Goal: Task Accomplishment & Management: Manage account settings

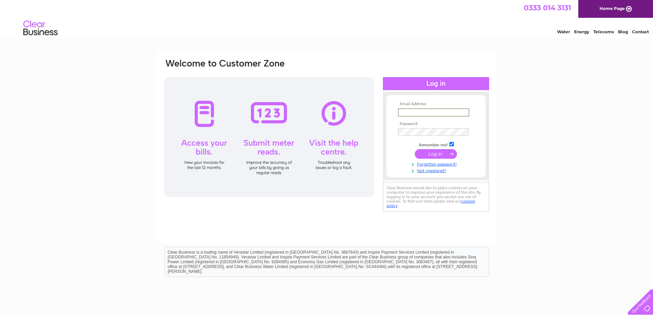
click at [429, 113] on input "text" at bounding box center [433, 112] width 71 height 8
type input "[PERSON_NAME][EMAIL_ADDRESS][DOMAIN_NAME]"
click at [429, 152] on input "submit" at bounding box center [436, 154] width 42 height 10
click at [437, 170] on link "Forgotten password?" at bounding box center [437, 169] width 78 height 7
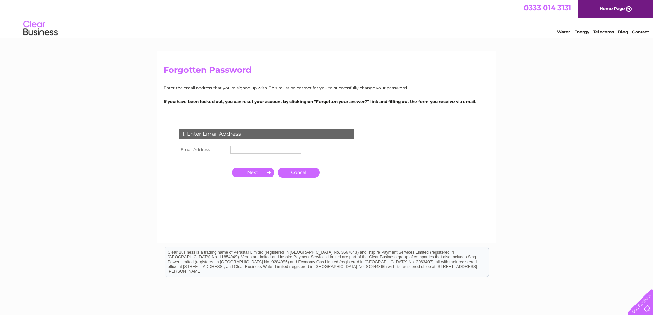
click at [241, 151] on input "text" at bounding box center [265, 150] width 71 height 8
type input "[PERSON_NAME][EMAIL_ADDRESS][DOMAIN_NAME]"
click at [259, 173] on input "button" at bounding box center [253, 173] width 42 height 10
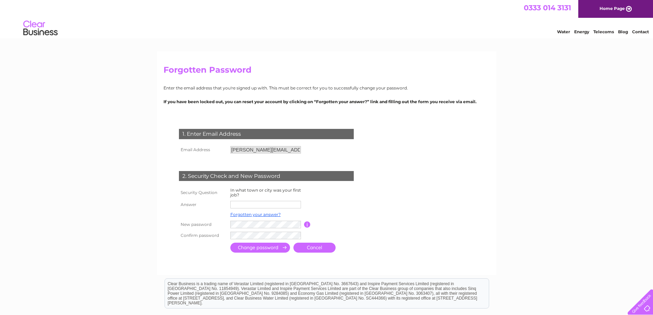
click at [246, 204] on input "text" at bounding box center [265, 205] width 71 height 8
type input "Sheffield"
click at [309, 224] on input "button" at bounding box center [307, 225] width 7 height 6
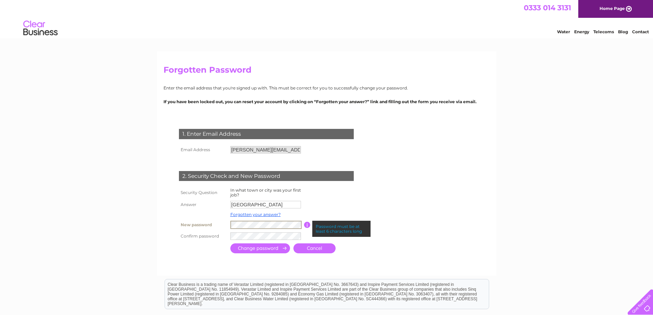
click at [221, 224] on tr "New password Password must be at least 6 characters long" at bounding box center [274, 225] width 195 height 12
click at [241, 249] on input "submit" at bounding box center [260, 249] width 60 height 10
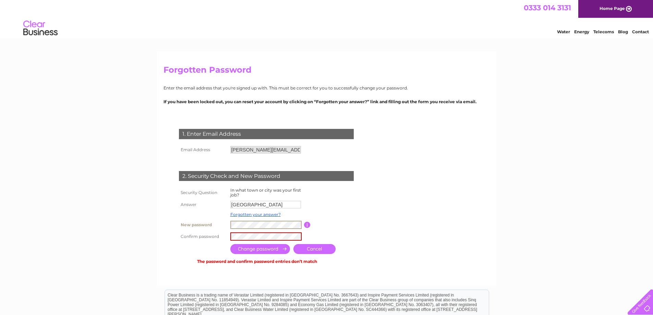
click at [222, 226] on tr "New password Password must be at least 6 characters long" at bounding box center [274, 225] width 195 height 12
click at [263, 248] on input "submit" at bounding box center [260, 249] width 60 height 10
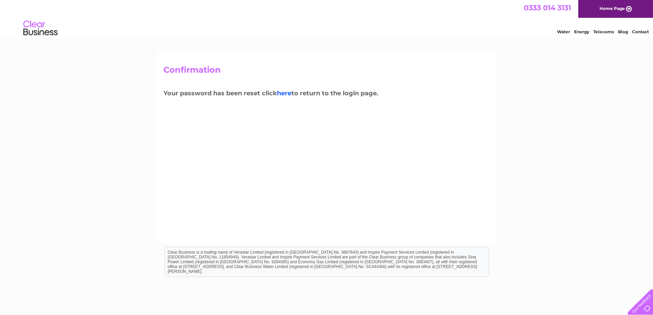
click at [289, 93] on link "here" at bounding box center [284, 94] width 14 height 8
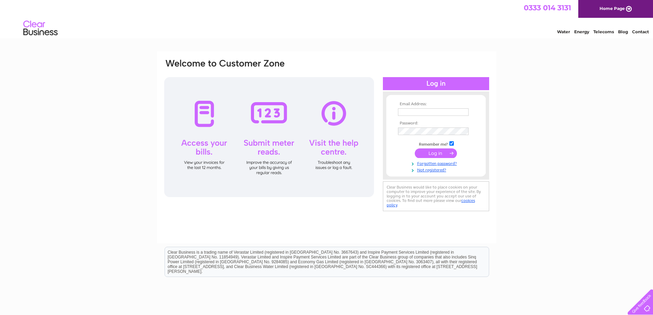
type input "keith@kitchensandfitting.co.uk"
click at [440, 150] on input "submit" at bounding box center [436, 154] width 42 height 10
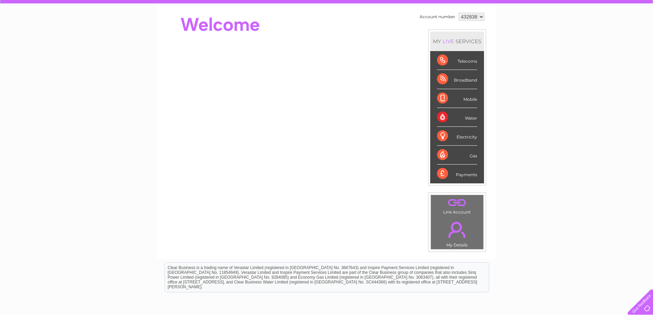
scroll to position [69, 0]
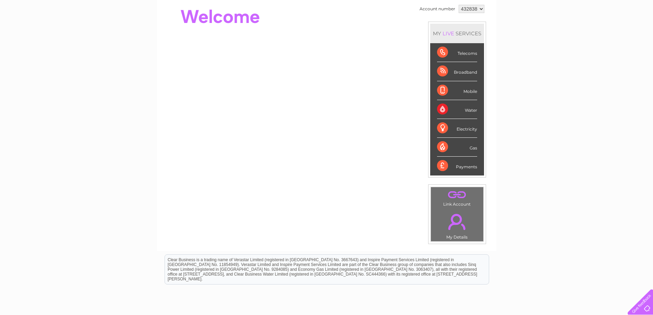
click at [464, 208] on td ". Link Account" at bounding box center [457, 198] width 53 height 22
click at [445, 165] on div "Payments" at bounding box center [457, 166] width 40 height 19
click at [461, 211] on link "." at bounding box center [457, 222] width 49 height 24
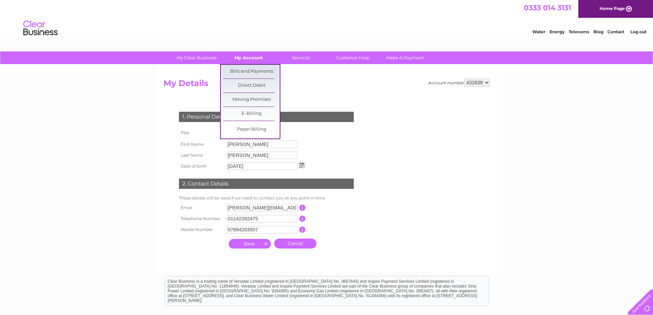
click at [245, 60] on link "My Account" at bounding box center [249, 57] width 57 height 13
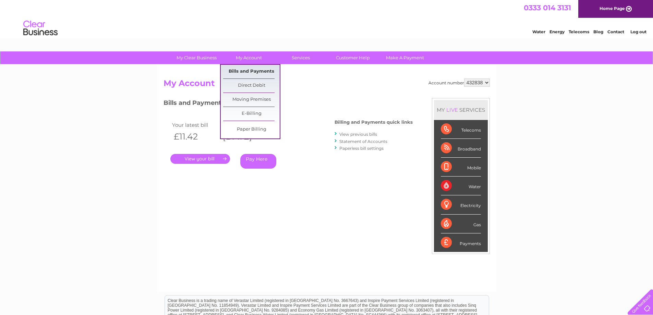
click at [251, 75] on link "Bills and Payments" at bounding box center [251, 72] width 57 height 14
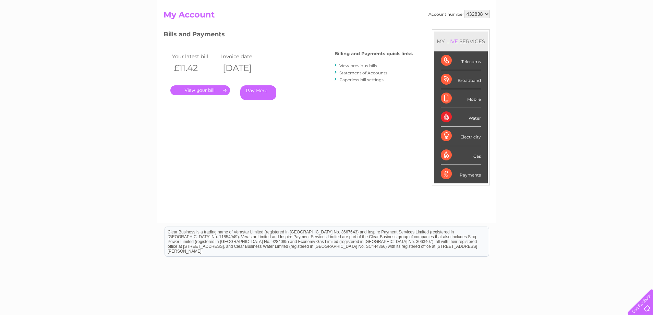
scroll to position [34, 0]
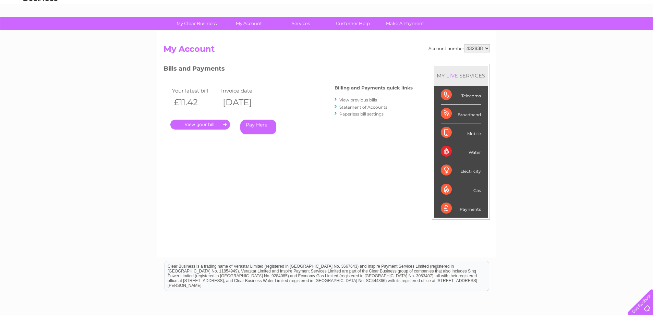
click at [354, 108] on link "Statement of Accounts" at bounding box center [364, 107] width 48 height 5
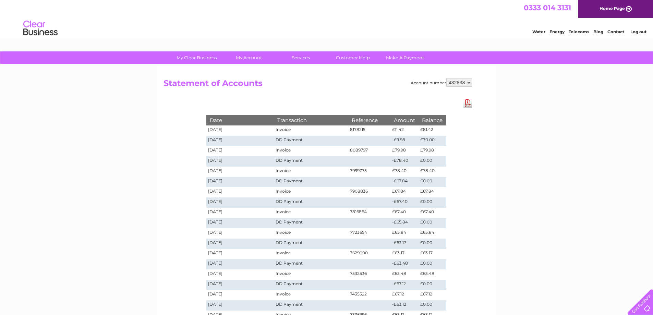
click at [562, 142] on div "My Clear Business Login Details My Details My Preferences Link Account My Accou…" at bounding box center [326, 258] width 653 height 415
click at [471, 104] on link "Download Pdf" at bounding box center [468, 103] width 9 height 10
